Goal: Find specific page/section: Find specific page/section

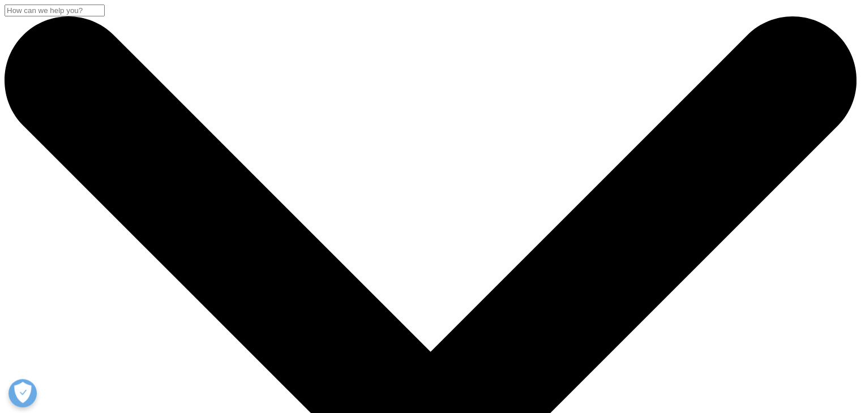
scroll to position [12, 0]
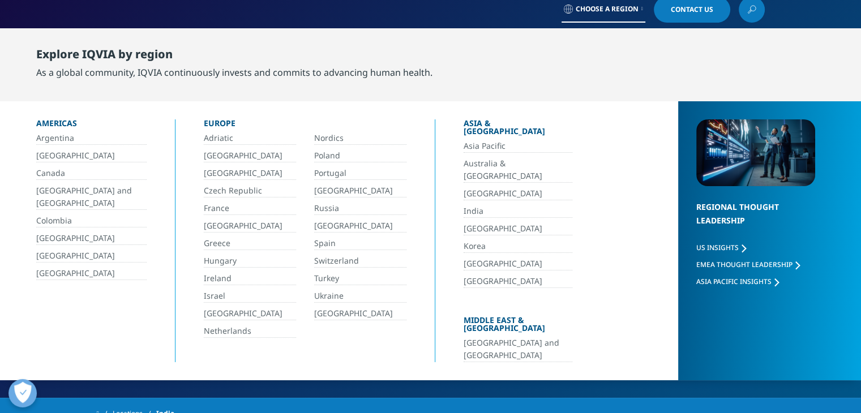
click at [477, 140] on link "Asia Pacific" at bounding box center [518, 146] width 109 height 13
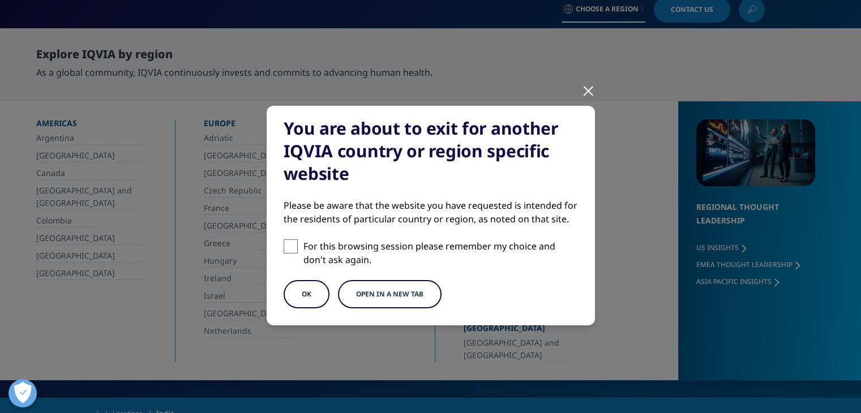
click at [574, 100] on div "You are about to exit for another IQVIA country or region specific website Plea…" at bounding box center [431, 225] width 668 height 450
click at [582, 96] on div at bounding box center [588, 90] width 13 height 31
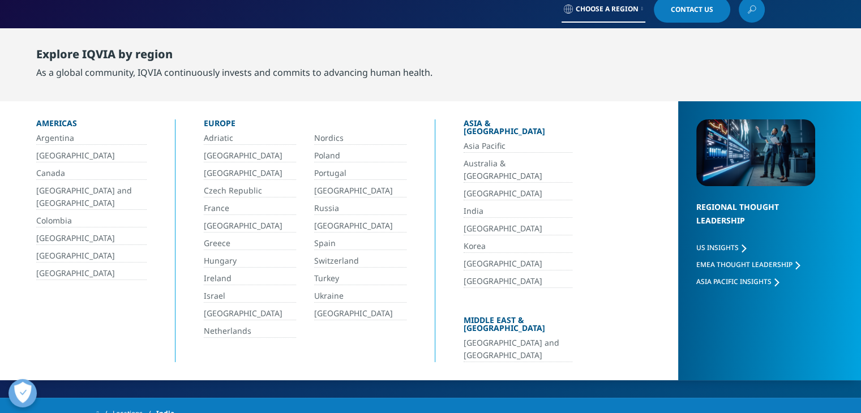
click at [475, 205] on link "India" at bounding box center [518, 211] width 109 height 13
